Goal: Register for event/course

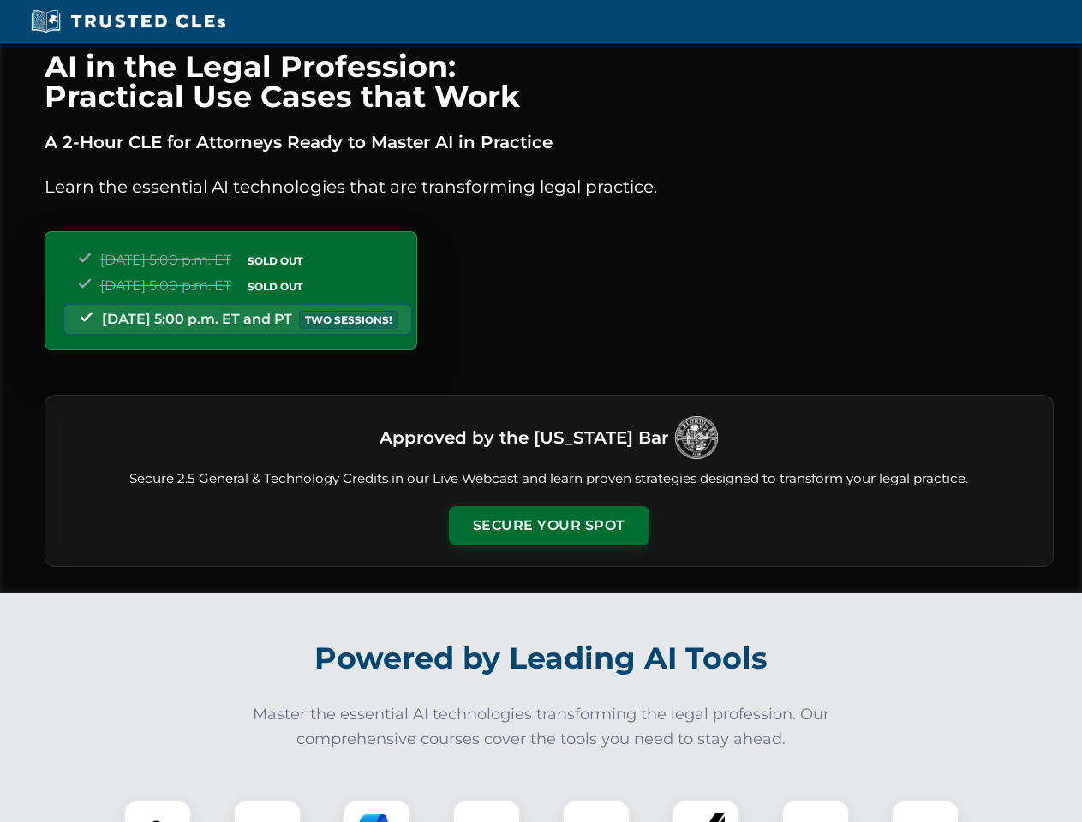
click at [548, 526] on button "Secure Your Spot" at bounding box center [549, 525] width 200 height 39
click at [158, 811] on img at bounding box center [158, 835] width 50 height 50
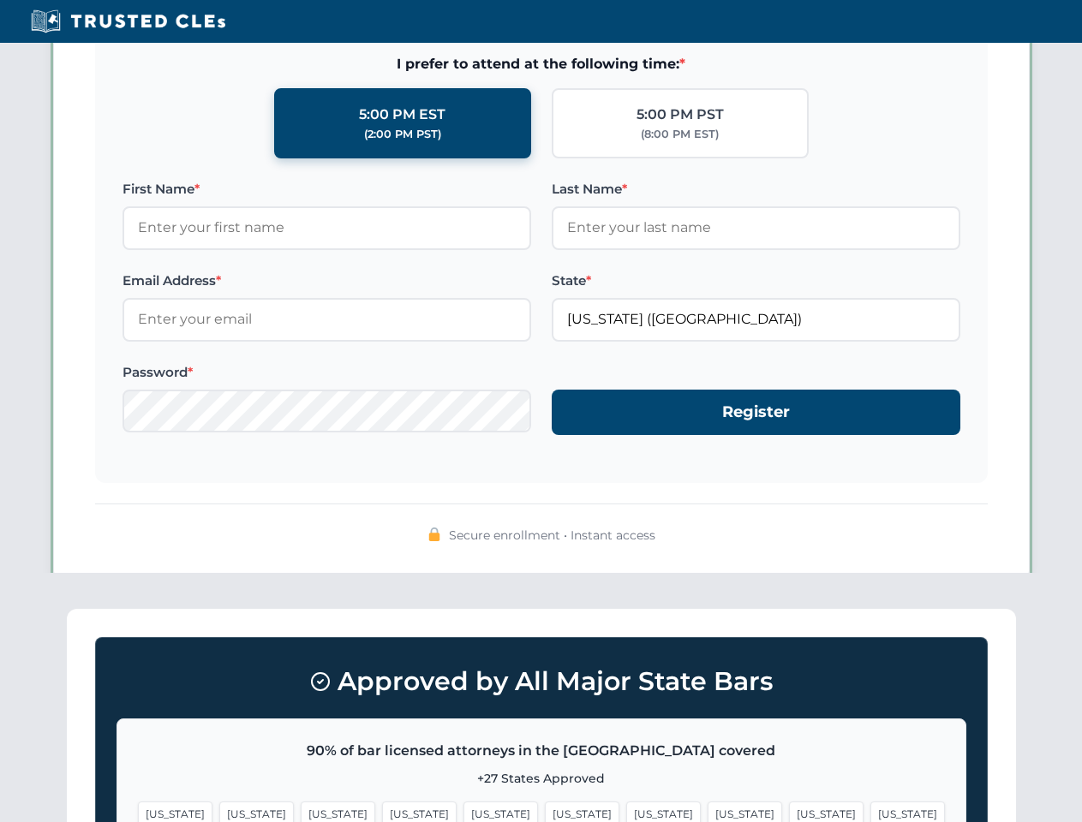
click at [626, 811] on span "[US_STATE]" at bounding box center [663, 814] width 75 height 25
click at [789, 811] on span "[US_STATE]" at bounding box center [826, 814] width 75 height 25
